Goal: Communication & Community: Answer question/provide support

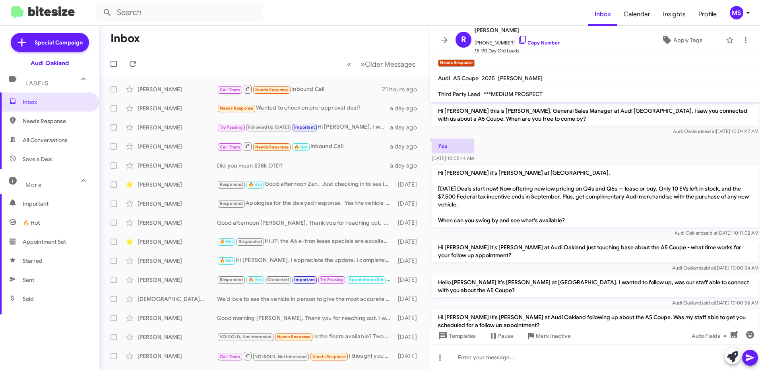
scroll to position [234, 0]
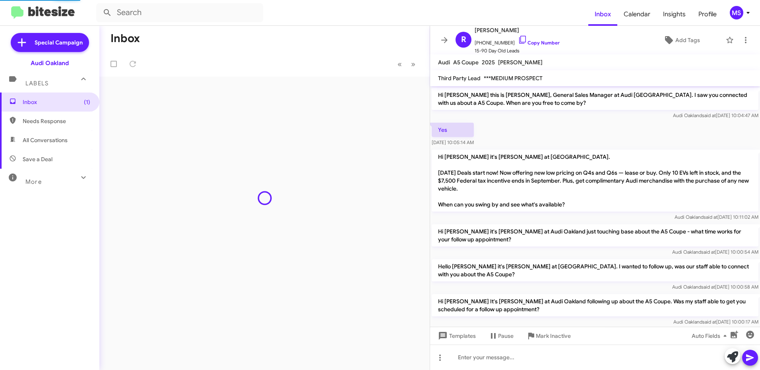
scroll to position [187, 0]
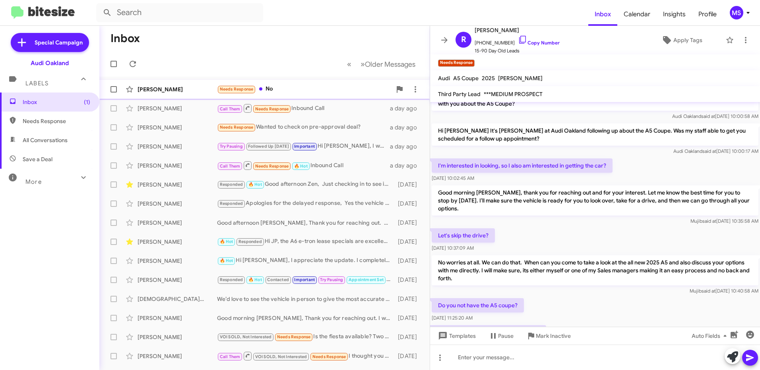
click at [199, 90] on div "[PERSON_NAME]" at bounding box center [177, 89] width 79 height 8
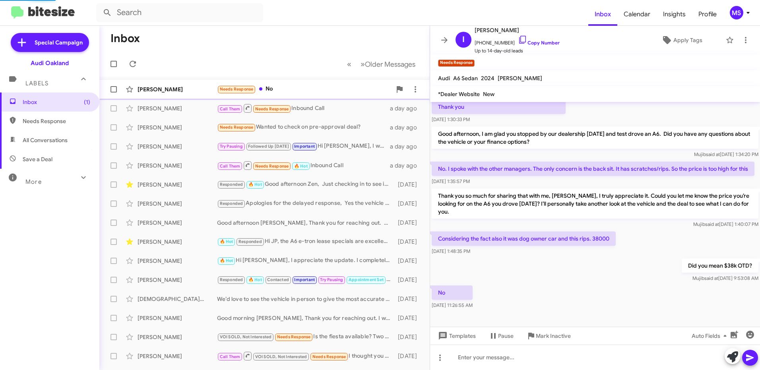
scroll to position [47, 0]
click at [516, 357] on div at bounding box center [595, 357] width 330 height 25
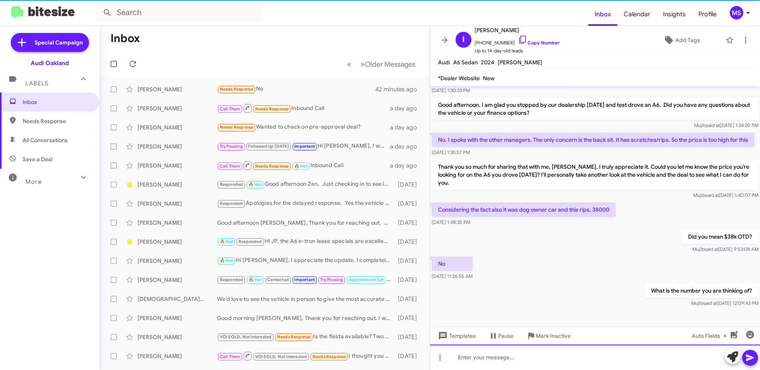
scroll to position [60, 0]
